Goal: Transaction & Acquisition: Book appointment/travel/reservation

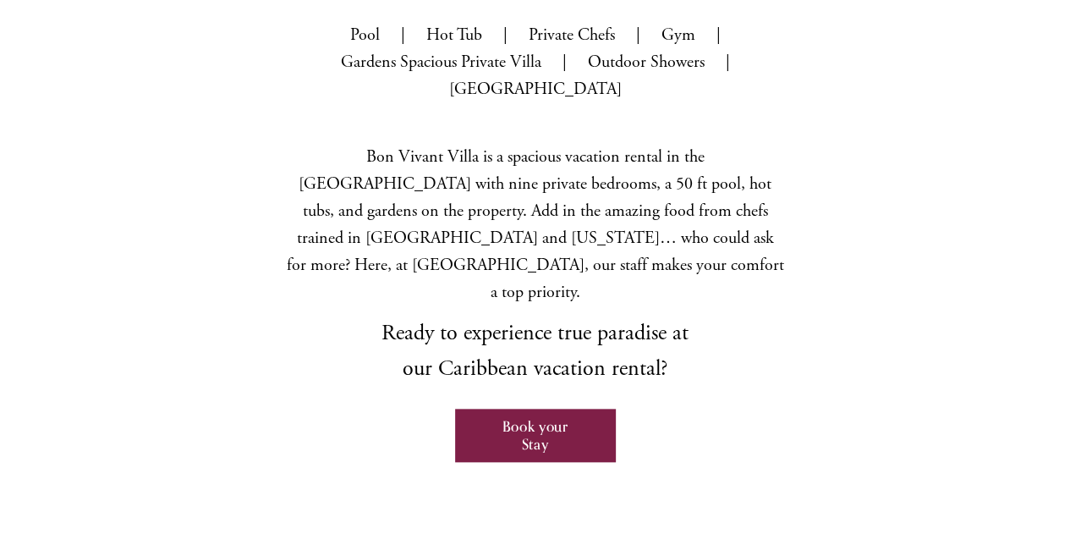
scroll to position [677, 0]
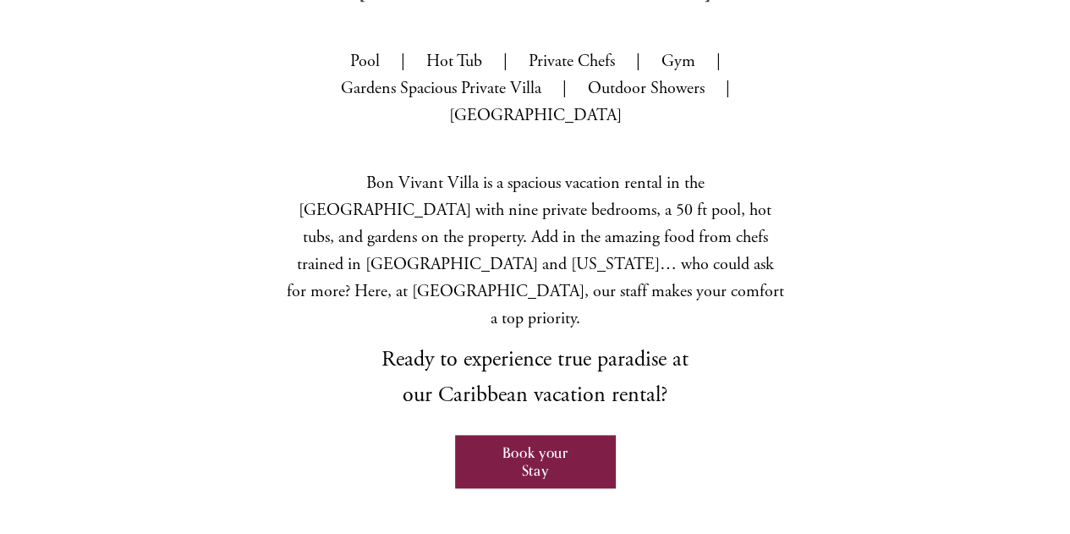
click at [549, 435] on link "Book your Stay" at bounding box center [535, 461] width 160 height 52
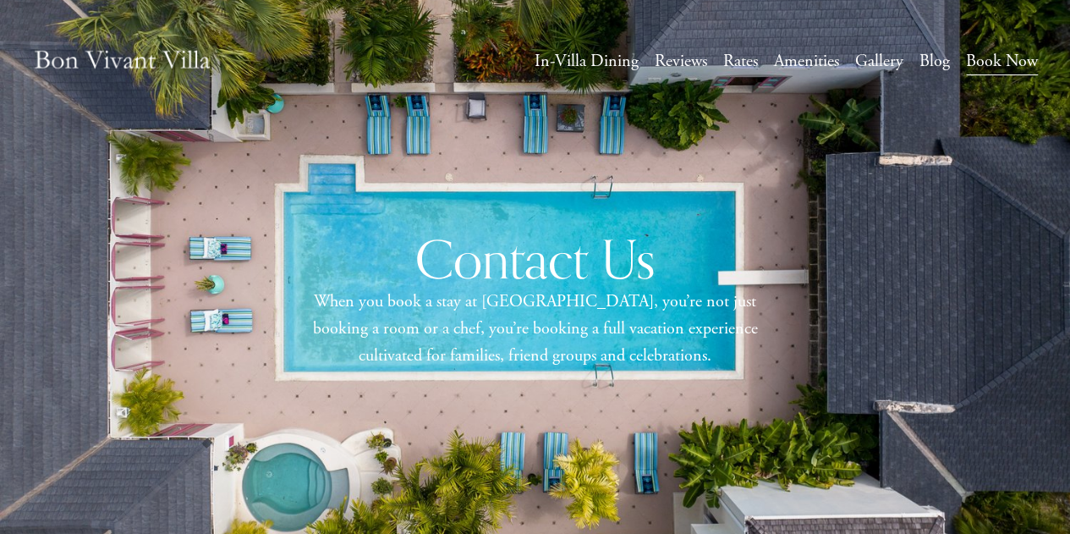
click at [723, 58] on link "Rates" at bounding box center [740, 62] width 35 height 30
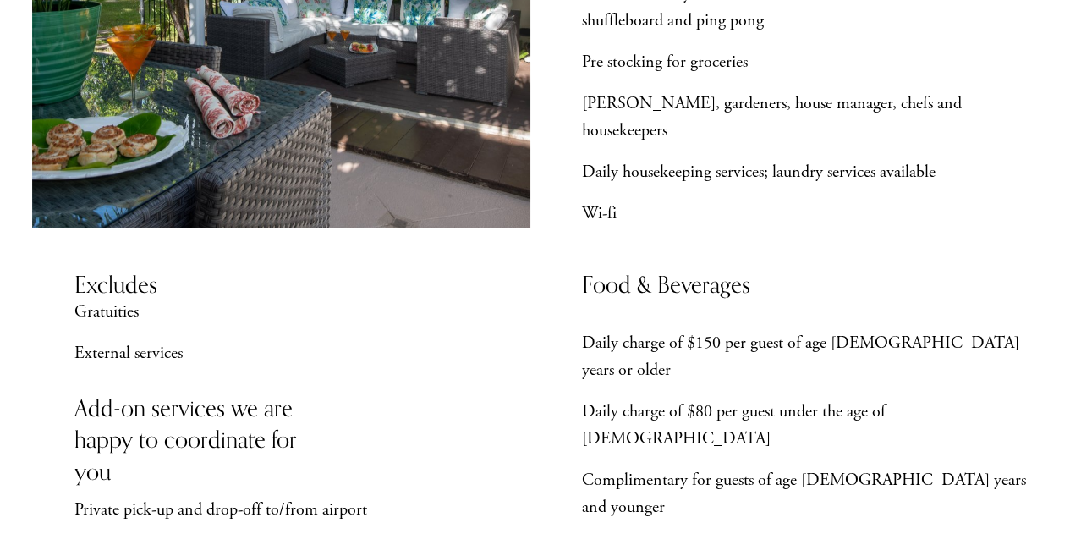
scroll to position [734, 0]
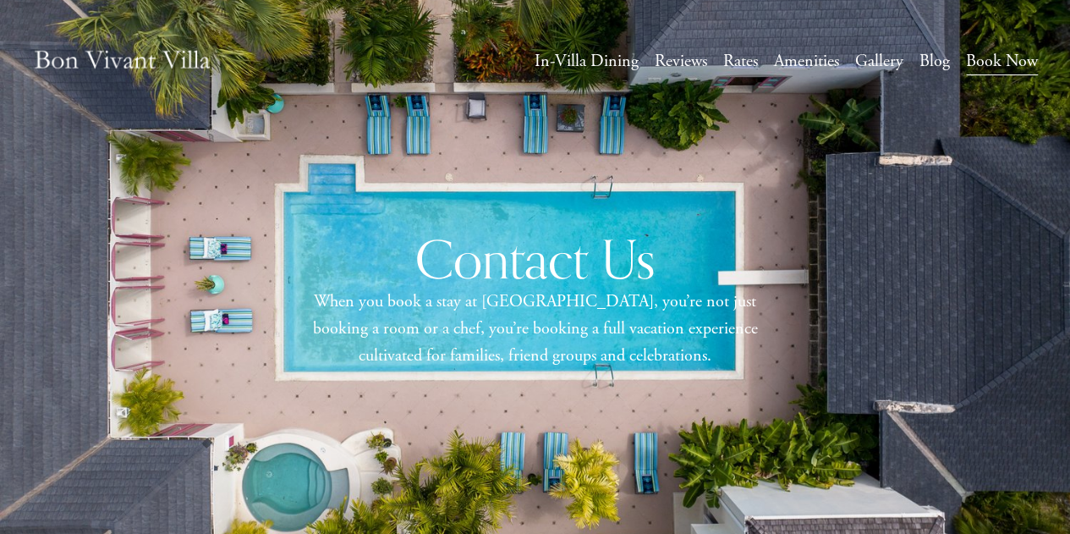
click at [735, 58] on link "Rates" at bounding box center [740, 62] width 35 height 30
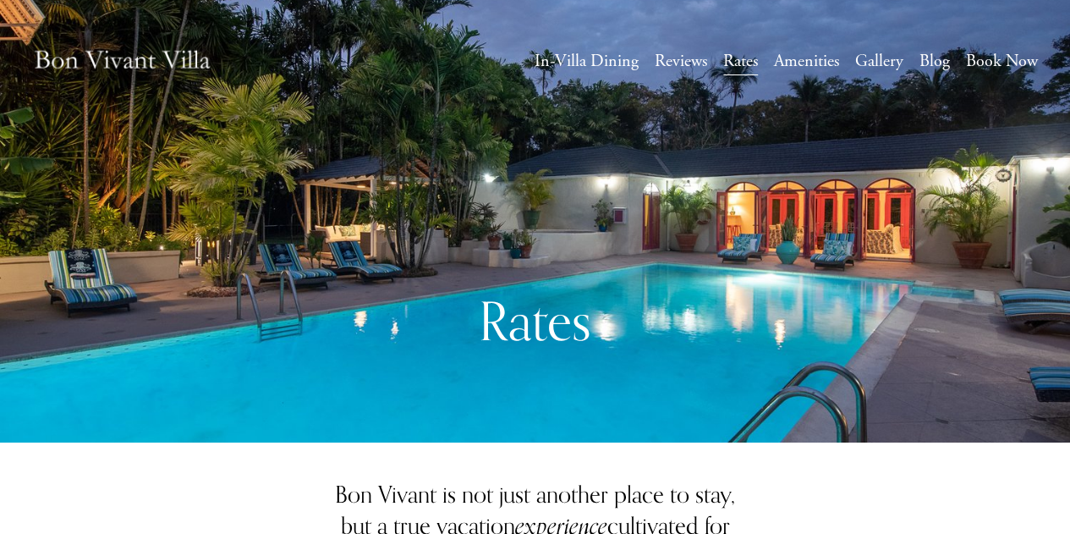
click at [982, 58] on link "Book Now" at bounding box center [1002, 62] width 72 height 30
